Goal: Task Accomplishment & Management: Complete application form

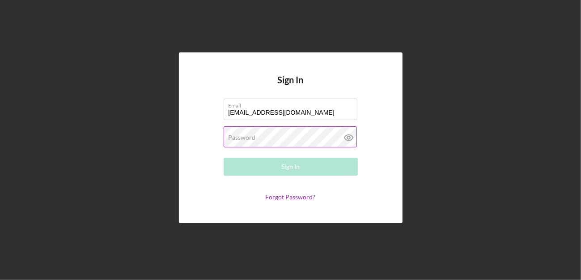
type input "[EMAIL_ADDRESS][DOMAIN_NAME]"
click at [252, 140] on label "Password" at bounding box center [242, 137] width 27 height 7
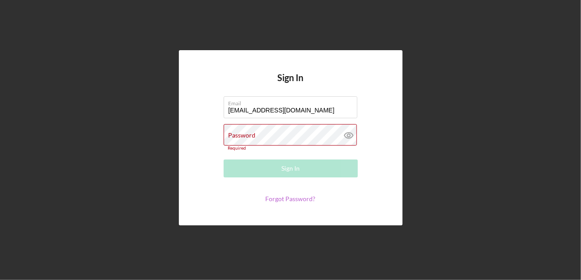
click at [284, 195] on link "Forgot Password?" at bounding box center [291, 199] width 50 height 8
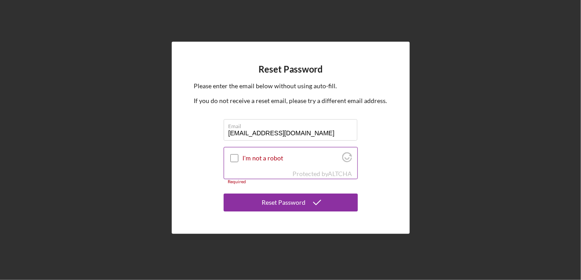
type input "[EMAIL_ADDRESS][DOMAIN_NAME]"
click at [234, 155] on input "I'm not a robot" at bounding box center [234, 158] width 8 height 8
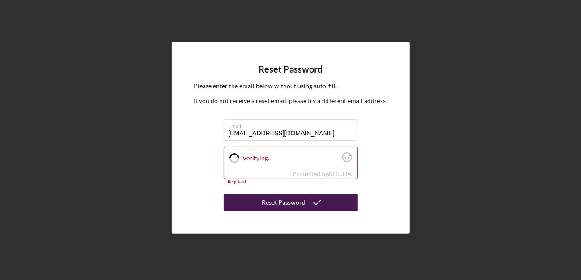
checkbox input "true"
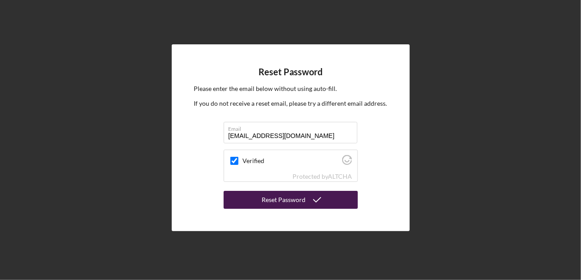
click at [261, 204] on button "Reset Password" at bounding box center [291, 200] width 134 height 18
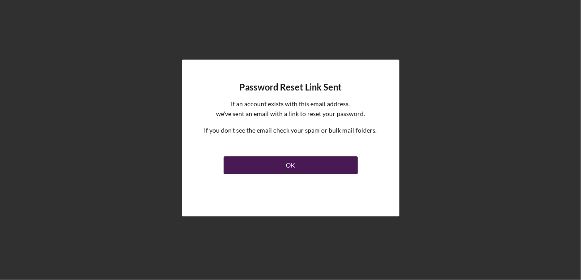
click at [263, 164] on button "OK" at bounding box center [291, 165] width 134 height 18
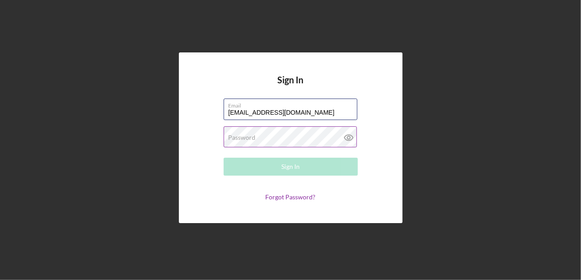
type input "[EMAIL_ADDRESS][DOMAIN_NAME]"
click at [243, 136] on label "Password" at bounding box center [242, 137] width 27 height 7
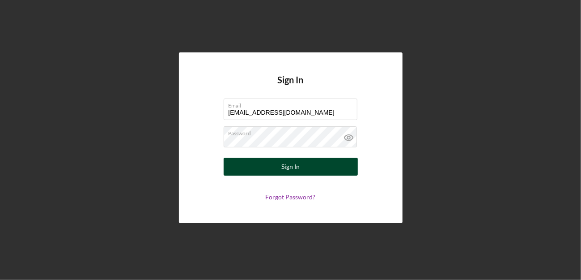
click at [271, 164] on button "Sign In" at bounding box center [291, 166] width 134 height 18
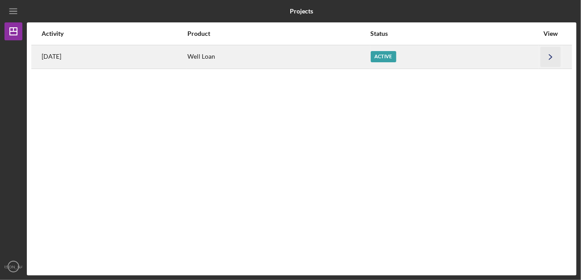
click at [552, 57] on icon "Icon/Navigate" at bounding box center [551, 57] width 20 height 20
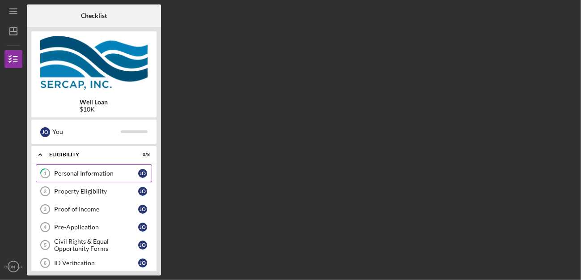
click at [98, 173] on div "Personal Information" at bounding box center [96, 173] width 84 height 7
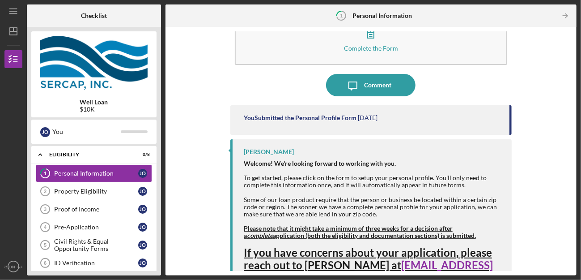
scroll to position [42, 0]
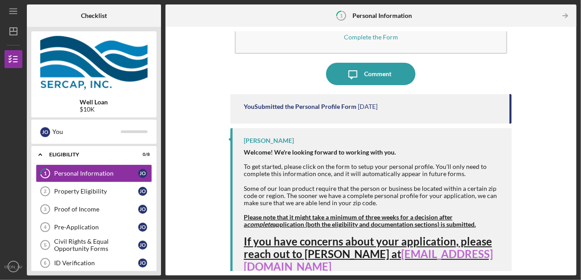
click at [411, 253] on link "[EMAIL_ADDRESS][DOMAIN_NAME]" at bounding box center [368, 259] width 249 height 25
click at [416, 254] on link "[EMAIL_ADDRESS][DOMAIN_NAME]" at bounding box center [368, 259] width 249 height 25
click at [333, 217] on strong "Please note that it might take a minimum of three weeks for a decision after a …" at bounding box center [360, 220] width 232 height 15
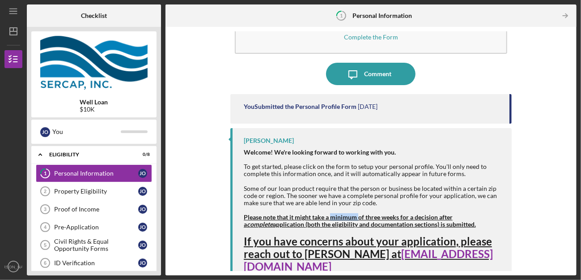
click at [333, 217] on strong "Please note that it might take a minimum of three weeks for a decision after a …" at bounding box center [360, 220] width 232 height 15
click at [212, 228] on div "Complete the Form Form Icon/Message Comment You Submitted the Personal Profile …" at bounding box center [371, 150] width 402 height 239
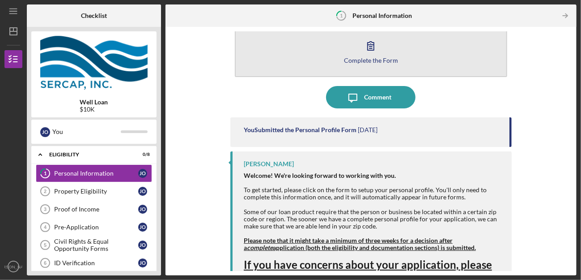
scroll to position [0, 0]
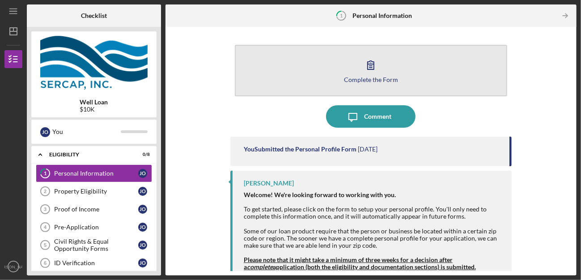
click at [371, 81] on div "Complete the Form" at bounding box center [371, 79] width 54 height 7
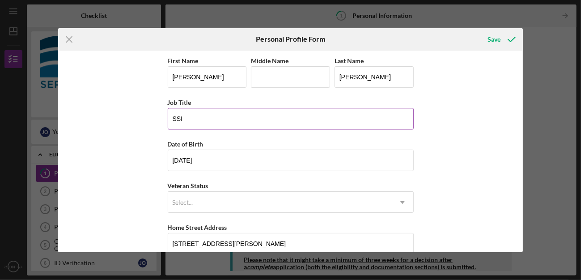
click at [221, 116] on input "SSI" at bounding box center [291, 118] width 246 height 21
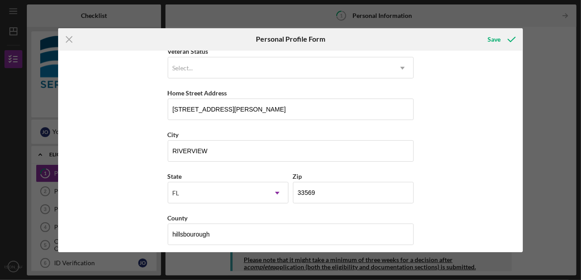
scroll to position [138, 0]
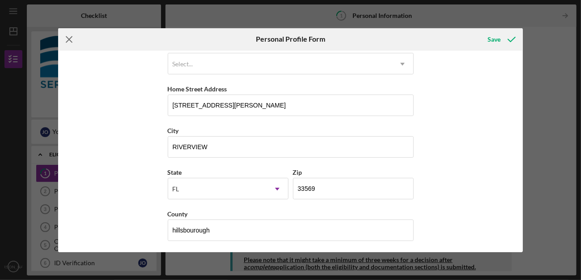
click at [69, 39] on line at bounding box center [69, 39] width 6 height 6
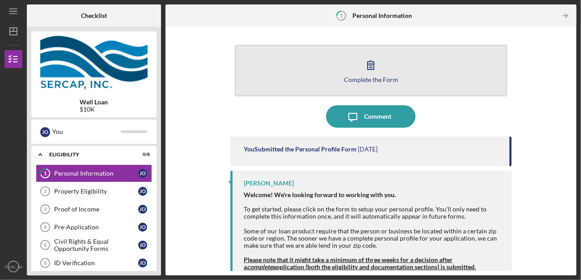
click at [362, 81] on div "Complete the Form" at bounding box center [371, 79] width 54 height 7
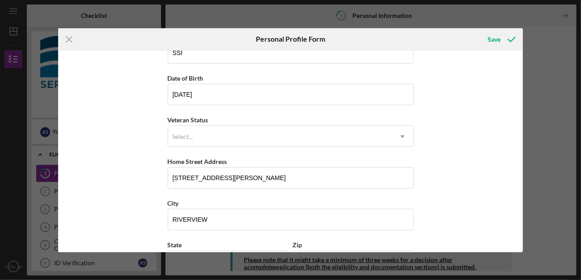
scroll to position [4, 0]
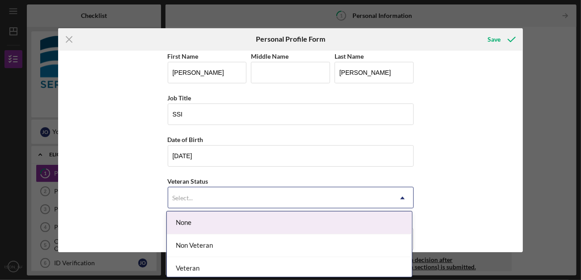
click at [399, 196] on icon "Icon/Dropdown Arrow" at bounding box center [402, 197] width 21 height 21
click at [274, 215] on div "None" at bounding box center [289, 222] width 245 height 23
click at [399, 195] on icon "Icon/Dropdown Arrow" at bounding box center [402, 197] width 21 height 21
click at [181, 223] on div "None" at bounding box center [289, 222] width 245 height 23
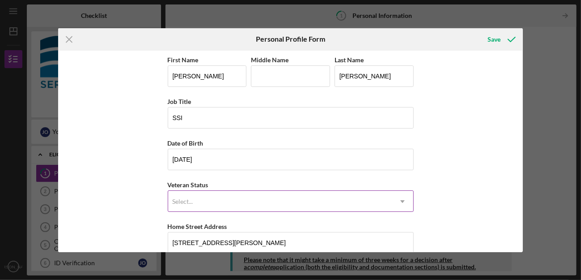
scroll to position [0, 0]
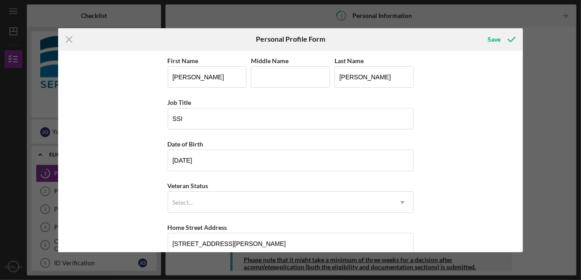
drag, startPoint x: 68, startPoint y: 40, endPoint x: 74, endPoint y: 38, distance: 5.7
click at [69, 40] on g at bounding box center [69, 39] width 6 height 6
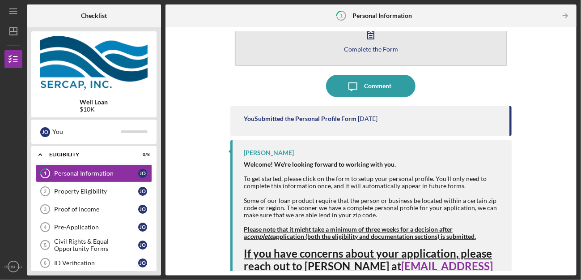
scroll to position [42, 0]
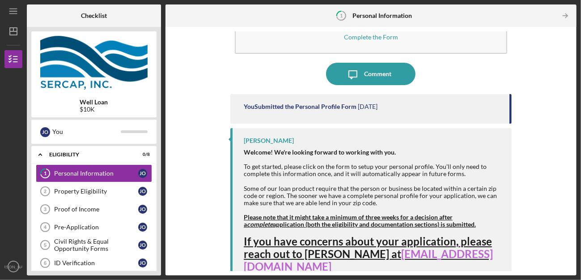
click at [416, 252] on link "[EMAIL_ADDRESS][DOMAIN_NAME]" at bounding box center [368, 259] width 249 height 25
click at [415, 252] on link "[EMAIL_ADDRESS][DOMAIN_NAME]" at bounding box center [368, 259] width 249 height 25
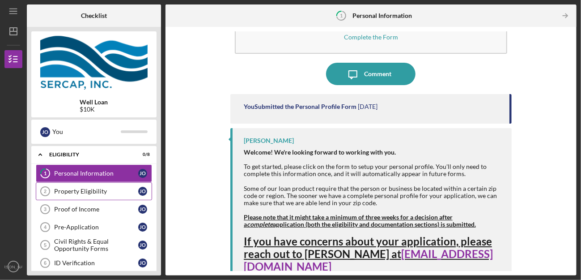
click at [80, 196] on link "Property Eligibility 2 Property Eligibility J O" at bounding box center [94, 191] width 116 height 18
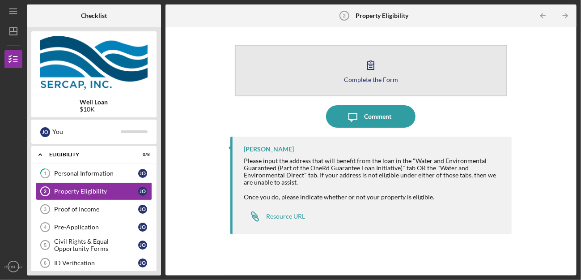
click at [369, 63] on icon "button" at bounding box center [371, 65] width 22 height 22
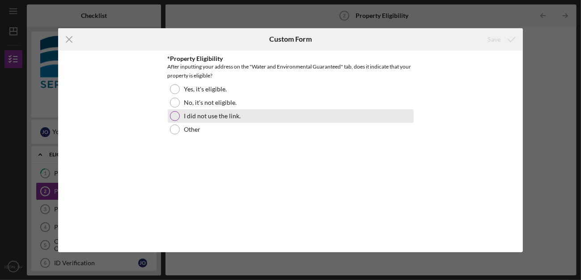
click at [178, 114] on div at bounding box center [175, 116] width 10 height 10
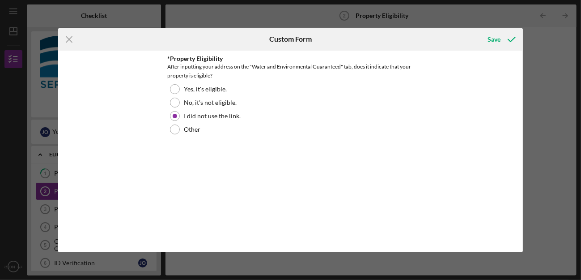
click at [295, 65] on div "After inputting your address on the "Water and Environmental Guaranteed" tab, d…" at bounding box center [291, 71] width 246 height 18
drag, startPoint x: 252, startPoint y: 65, endPoint x: 343, endPoint y: 65, distance: 90.8
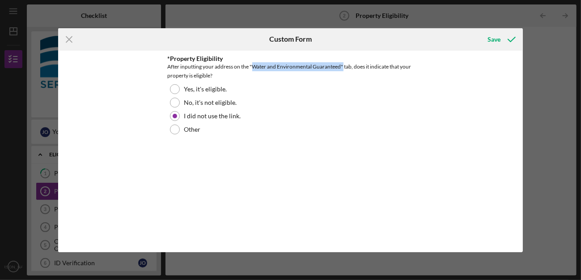
click at [343, 65] on div "After inputting your address on the "Water and Environmental Guaranteed" tab, d…" at bounding box center [291, 71] width 246 height 18
drag, startPoint x: 343, startPoint y: 65, endPoint x: 299, endPoint y: 67, distance: 44.3
copy div "Water and Environmental Guaranteed""
click at [67, 40] on icon "Icon/Menu Close" at bounding box center [69, 39] width 22 height 22
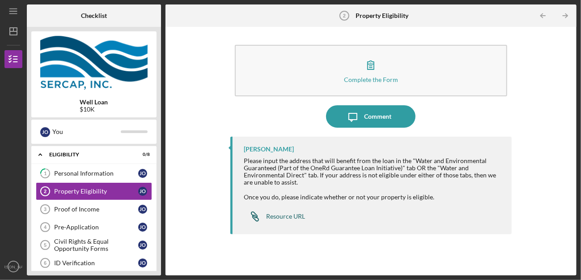
click at [279, 217] on div "Resource URL" at bounding box center [285, 215] width 39 height 7
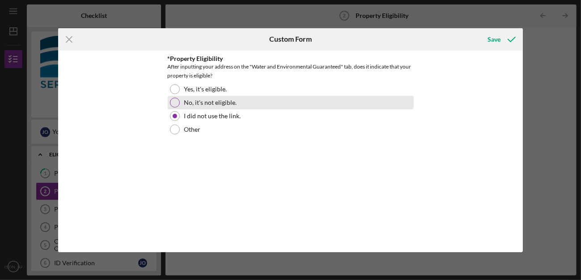
click at [177, 103] on div at bounding box center [175, 103] width 10 height 10
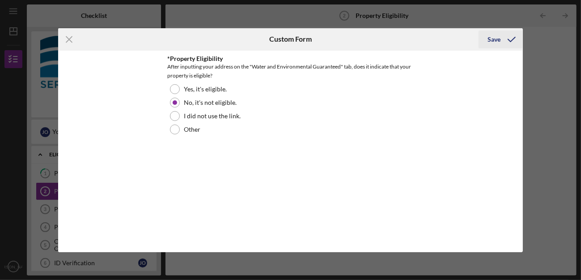
click at [490, 41] on div "Save" at bounding box center [494, 39] width 13 height 18
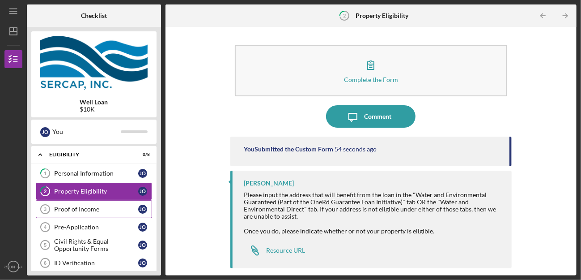
click at [88, 208] on div "Proof of Income" at bounding box center [96, 208] width 84 height 7
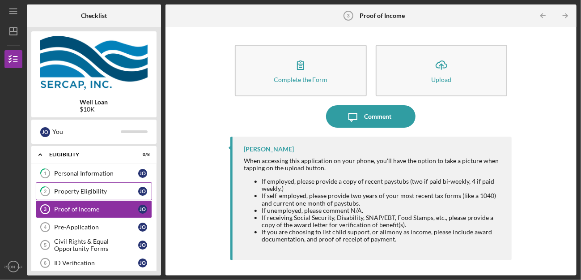
click at [104, 194] on div "Property Eligibility" at bounding box center [96, 190] width 84 height 7
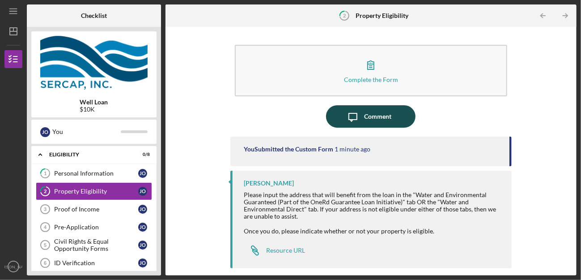
click at [373, 115] on div "Comment" at bounding box center [377, 116] width 27 height 22
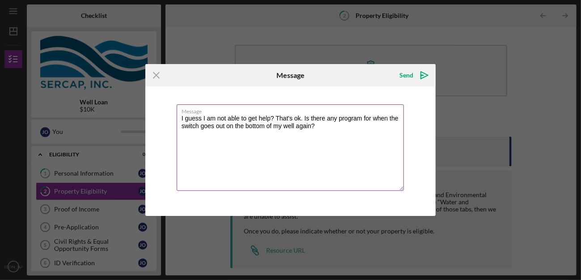
click at [318, 126] on textarea "I guess I am not able to get help? That's ok. Is there any program for when the…" at bounding box center [291, 147] width 228 height 86
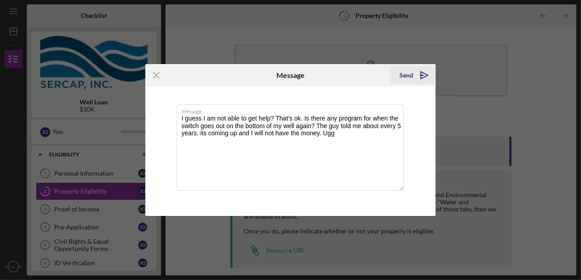
type textarea "I guess I am not able to get help? That's ok. Is there any program for when the…"
click at [407, 74] on div "Send" at bounding box center [406, 75] width 14 height 18
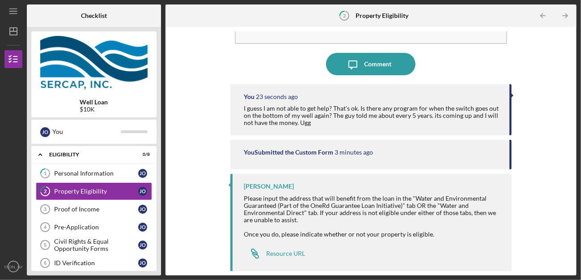
scroll to position [52, 0]
click at [293, 252] on div "Resource URL" at bounding box center [285, 253] width 39 height 7
click at [90, 208] on div "Proof of Income" at bounding box center [96, 208] width 84 height 7
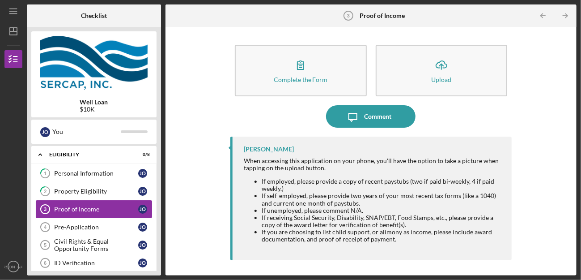
click at [91, 208] on div "Proof of Income" at bounding box center [96, 208] width 84 height 7
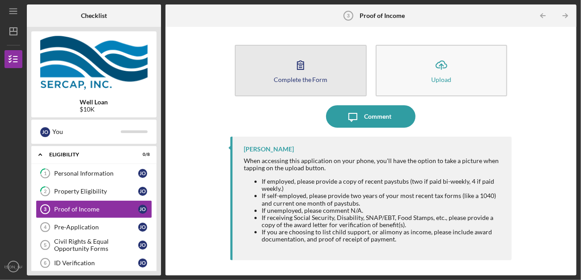
click at [312, 69] on button "Complete the Form Form" at bounding box center [301, 70] width 132 height 51
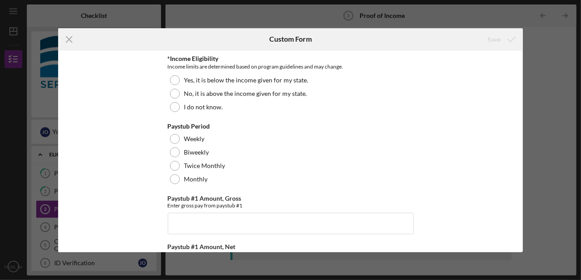
click at [0, 23] on html "Icon/Menu Proof of Income 3 Proof of Income Checklist Well Loan $10K J O You Ic…" at bounding box center [290, 140] width 581 height 280
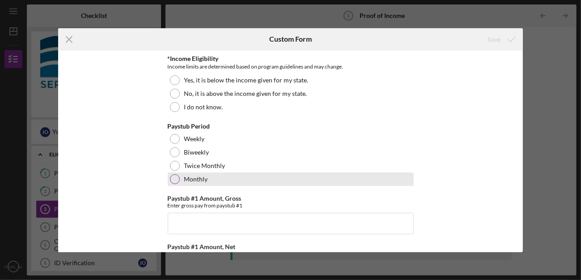
click at [171, 183] on div at bounding box center [175, 179] width 10 height 10
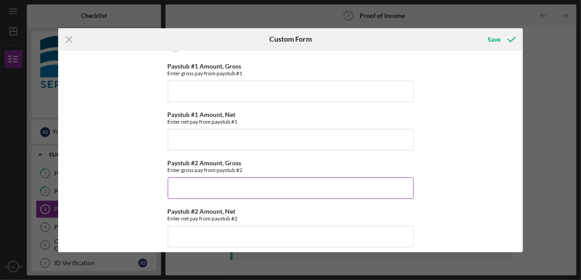
scroll to position [134, 0]
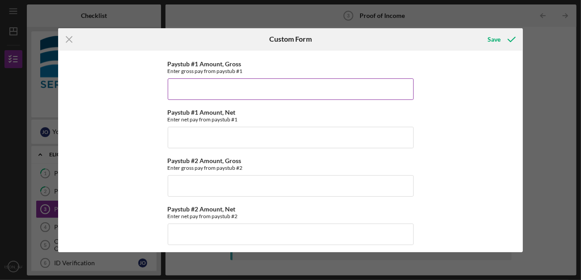
click at [179, 88] on input "Paystub #1 Amount, Gross" at bounding box center [291, 88] width 246 height 21
click at [197, 90] on input "Paystub #1 Amount, Gross" at bounding box center [291, 88] width 246 height 21
type input "$1,194.00"
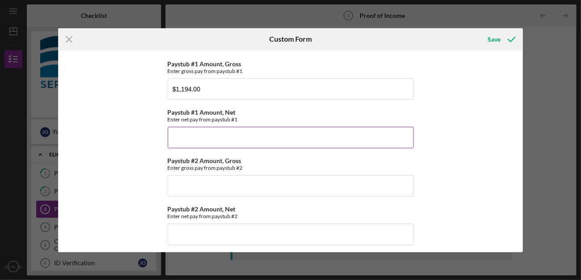
click at [209, 130] on input "Paystub #1 Amount, Net" at bounding box center [291, 137] width 246 height 21
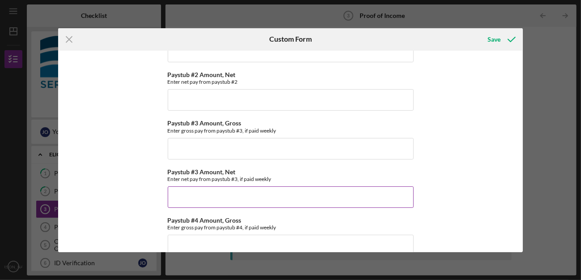
scroll to position [332, 0]
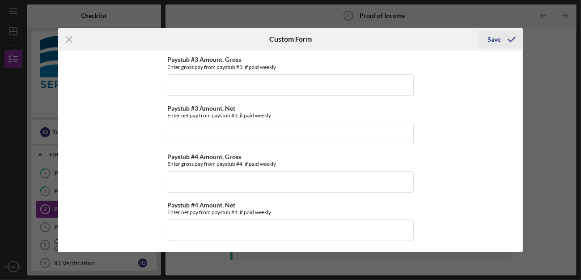
type input "$1,194.00"
click at [485, 41] on button "Save" at bounding box center [501, 39] width 44 height 18
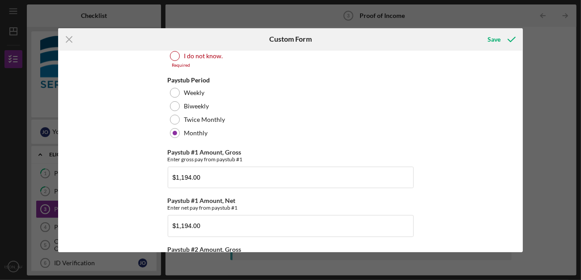
scroll to position [0, 0]
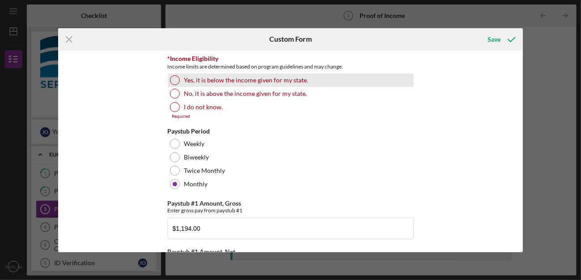
click at [168, 81] on div "Yes, it is below the income given for my state." at bounding box center [291, 79] width 246 height 13
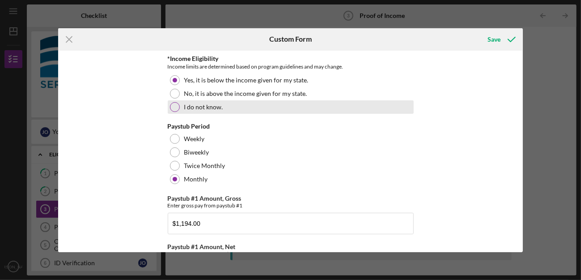
click at [170, 106] on div at bounding box center [175, 107] width 10 height 10
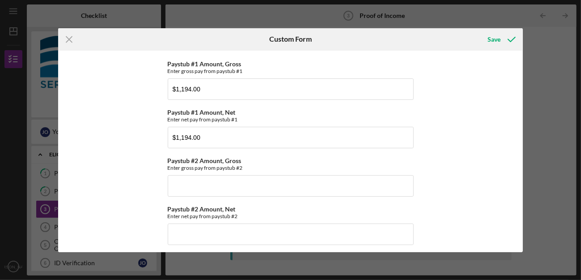
scroll to position [268, 0]
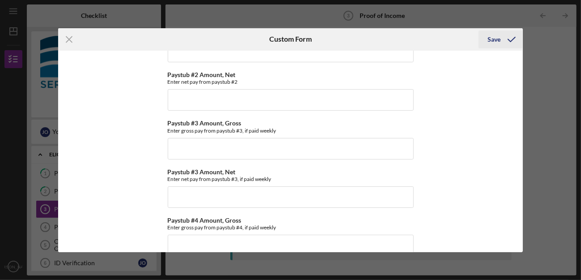
click at [498, 44] on div "Save" at bounding box center [494, 39] width 13 height 18
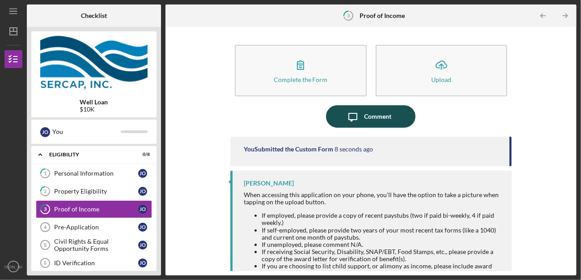
scroll to position [23, 0]
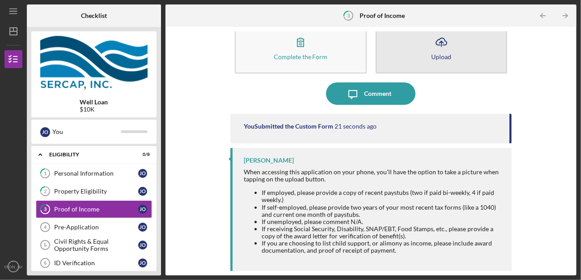
click at [428, 51] on button "Icon/Upload Upload" at bounding box center [442, 47] width 132 height 51
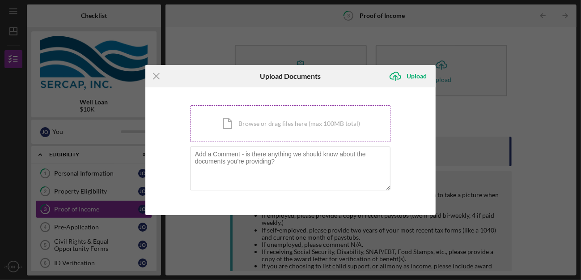
click at [287, 127] on div "Icon/Document Browse or drag files here (max 100MB total) Tap to choose files o…" at bounding box center [290, 123] width 201 height 37
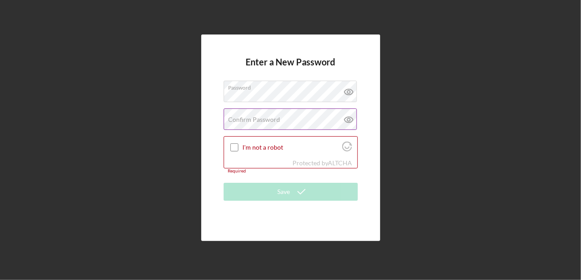
click at [351, 124] on icon at bounding box center [349, 119] width 22 height 22
click at [264, 122] on label "Confirm Password" at bounding box center [255, 119] width 52 height 7
click at [347, 119] on g at bounding box center [348, 120] width 8 height 8
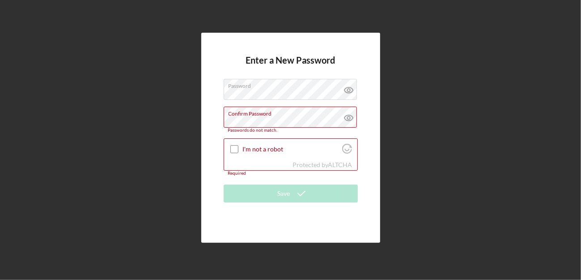
click at [280, 116] on div "Confirm Password Passwords do not match." at bounding box center [291, 119] width 134 height 26
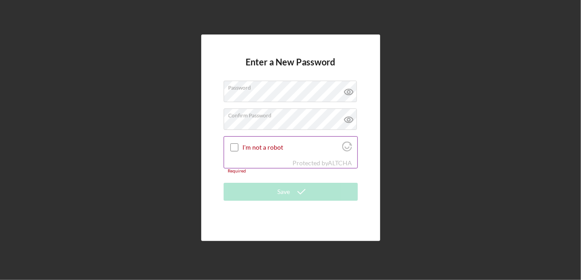
click at [232, 144] on input "I'm not a robot" at bounding box center [234, 147] width 8 height 8
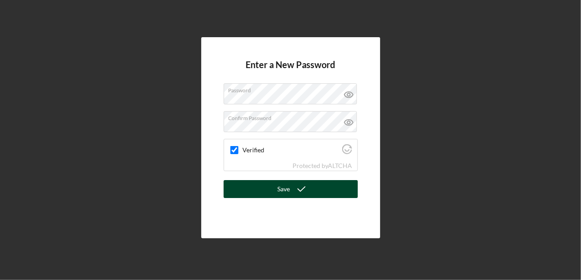
click at [251, 191] on button "Save" at bounding box center [291, 189] width 134 height 18
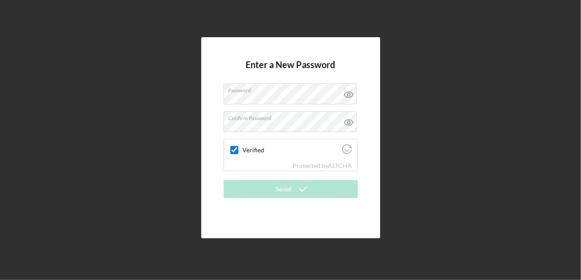
checkbox input "false"
